Goal: Navigation & Orientation: Find specific page/section

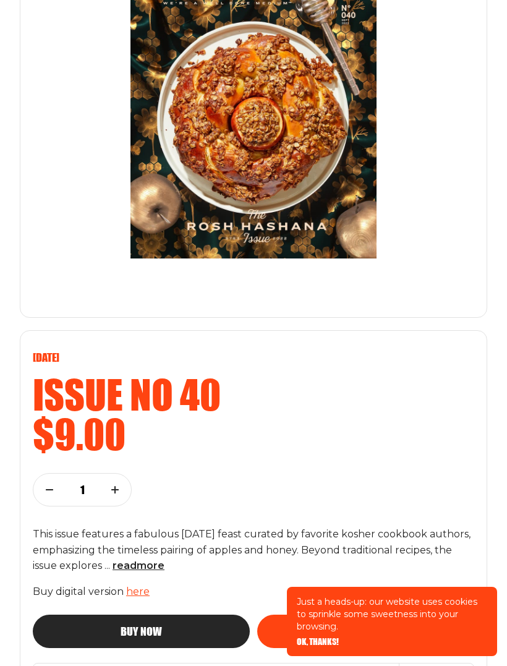
scroll to position [263, 0]
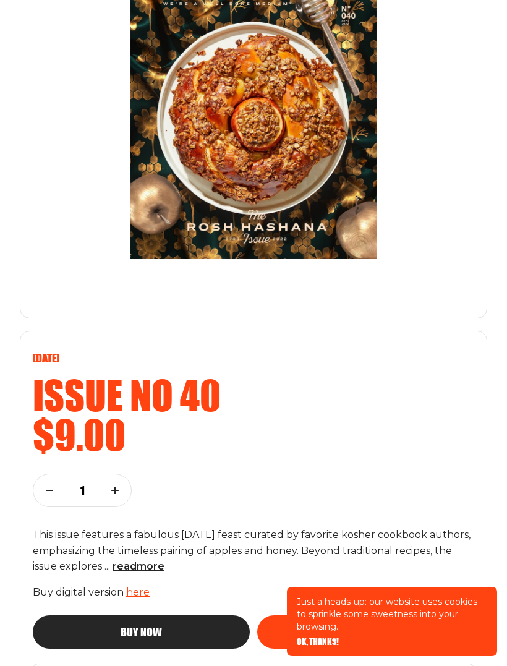
click at [164, 567] on span "read more" at bounding box center [138, 566] width 52 height 12
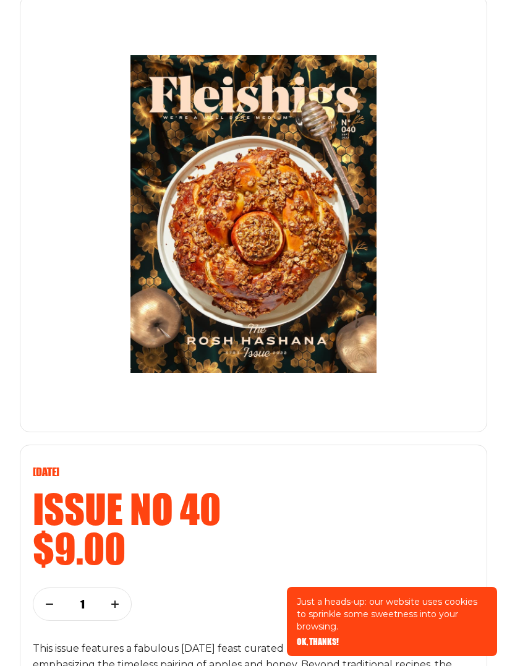
scroll to position [148, 0]
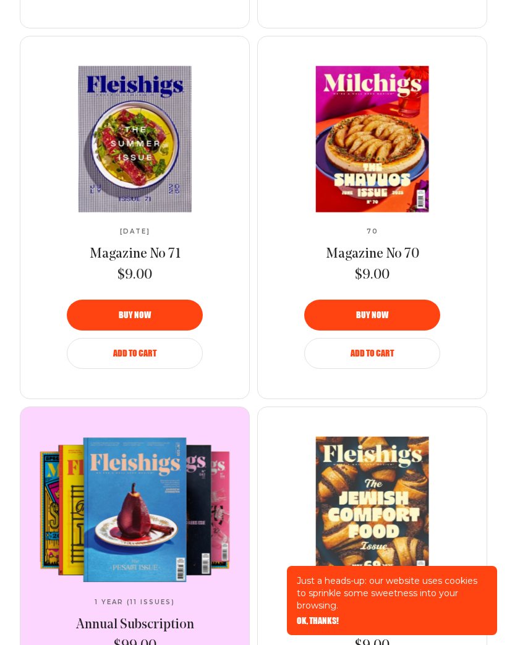
scroll to position [1196, 0]
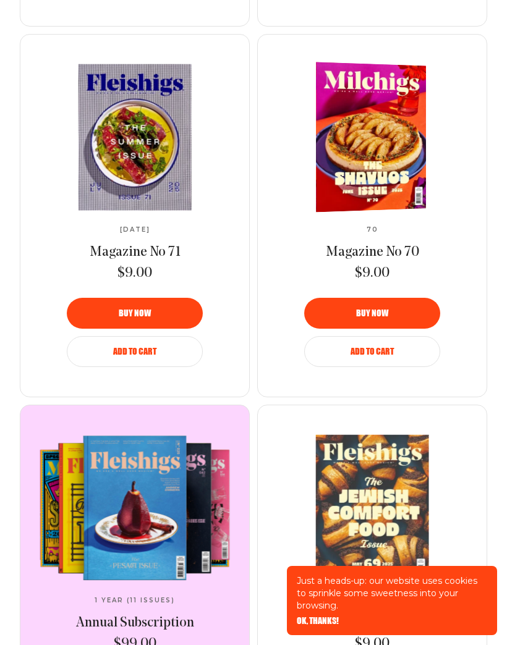
click at [391, 195] on img at bounding box center [367, 137] width 202 height 153
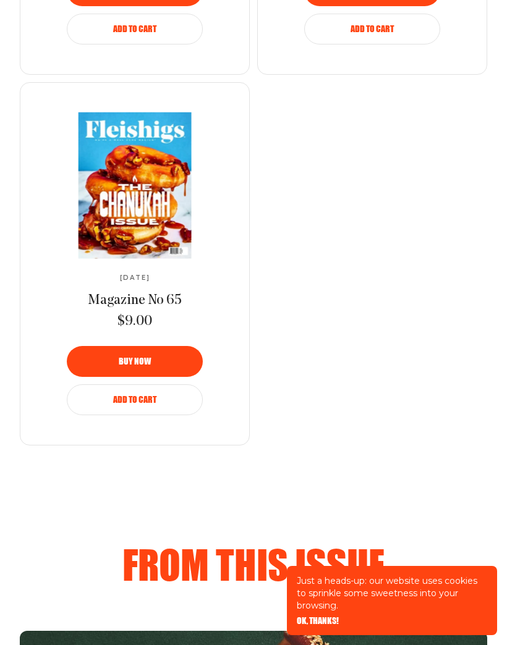
scroll to position [1486, 0]
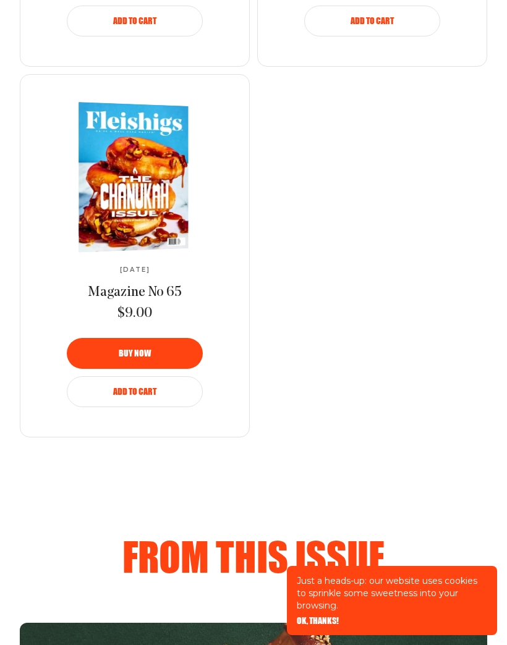
click at [130, 206] on img at bounding box center [129, 178] width 201 height 154
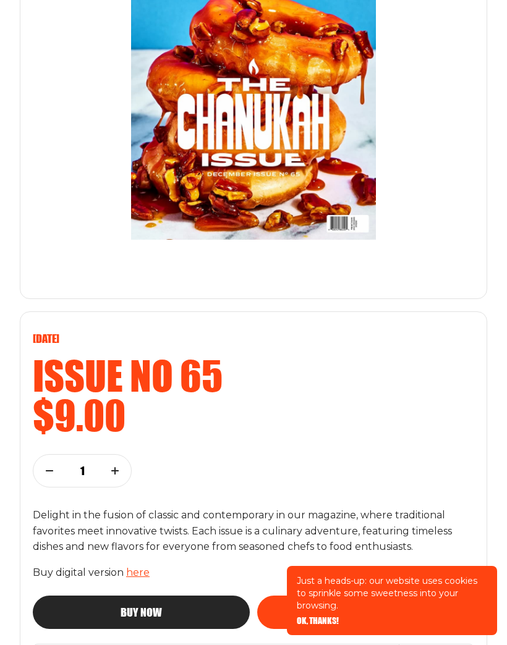
scroll to position [295, 0]
